Goal: Information Seeking & Learning: Learn about a topic

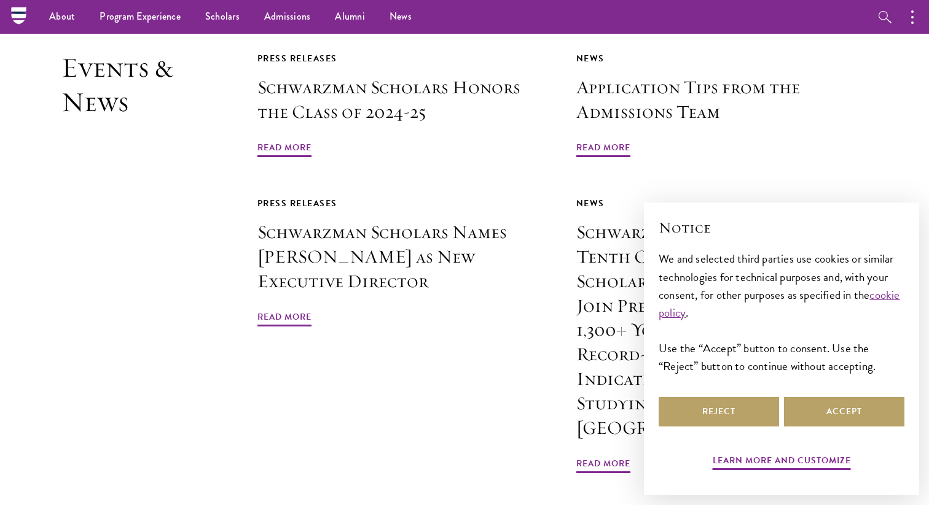
scroll to position [2883, 0]
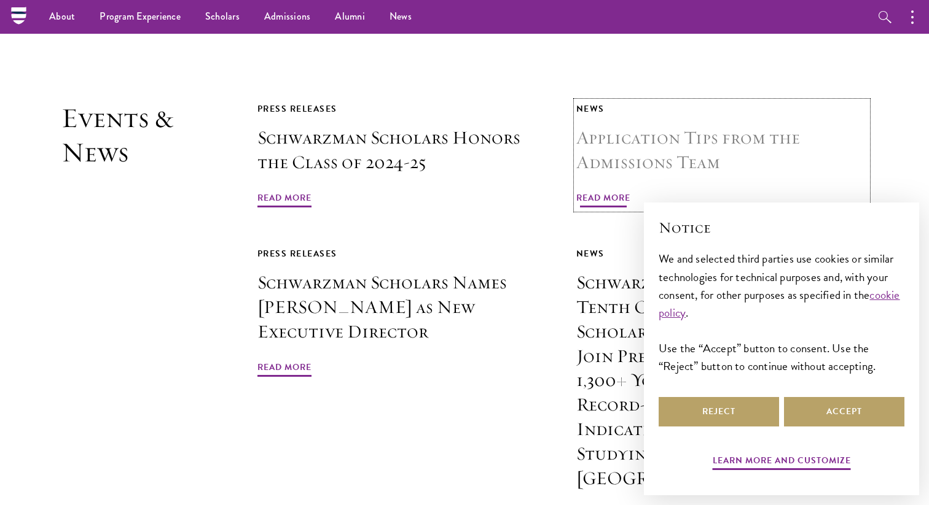
click at [580, 190] on span "Read More" at bounding box center [603, 199] width 54 height 19
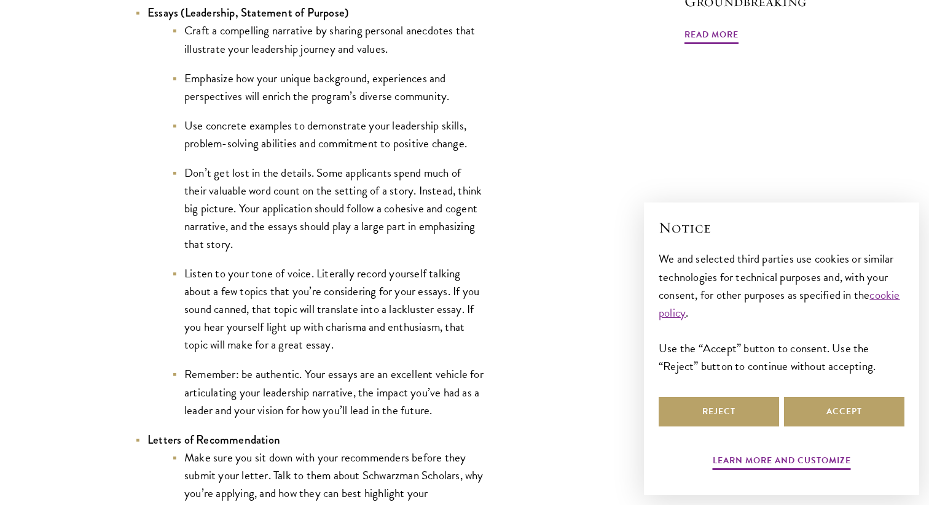
scroll to position [1392, 0]
